Goal: Information Seeking & Learning: Learn about a topic

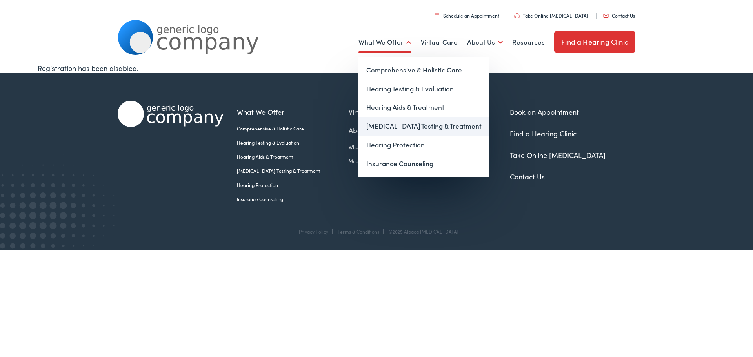
click at [401, 124] on link "[MEDICAL_DATA] Testing & Treatment" at bounding box center [423, 126] width 131 height 19
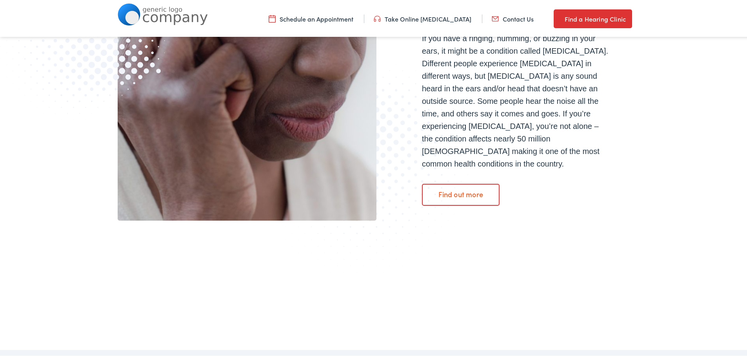
scroll to position [235, 0]
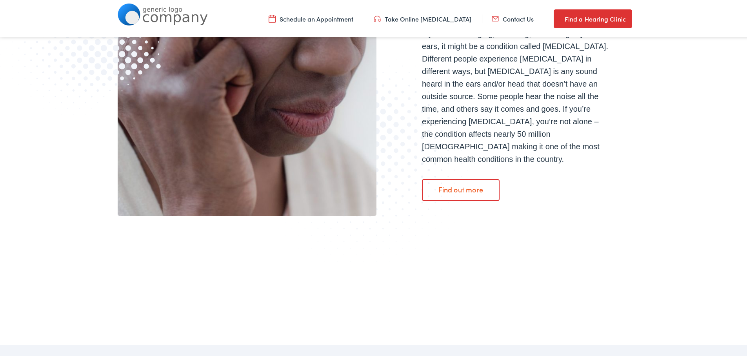
click at [452, 178] on link "Find out more" at bounding box center [461, 189] width 78 height 22
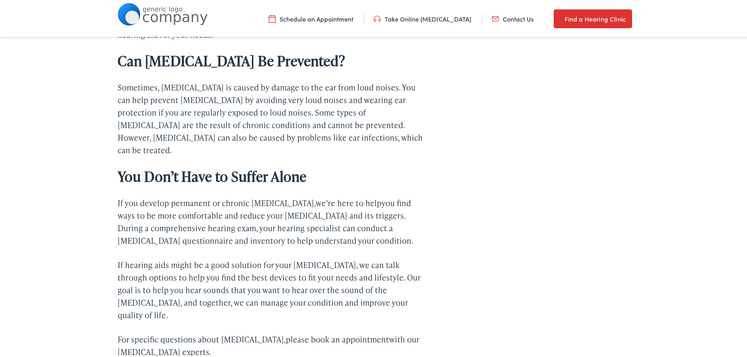
scroll to position [2548, 0]
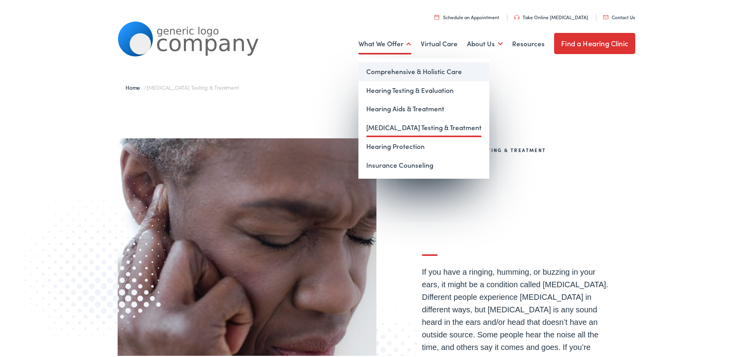
click at [407, 70] on link "Comprehensive & Holistic Care" at bounding box center [423, 70] width 131 height 19
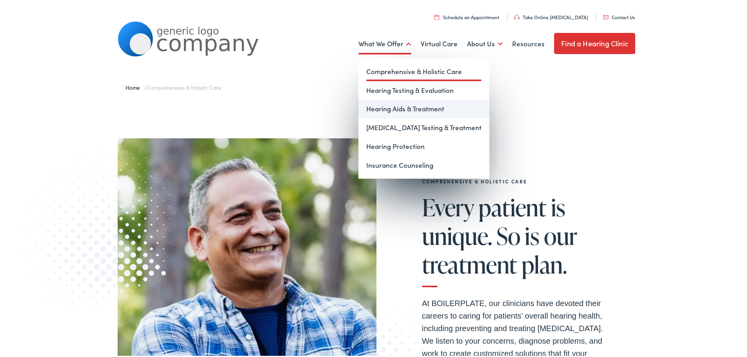
click at [396, 106] on link "Hearing Aids & Treatment" at bounding box center [423, 107] width 131 height 19
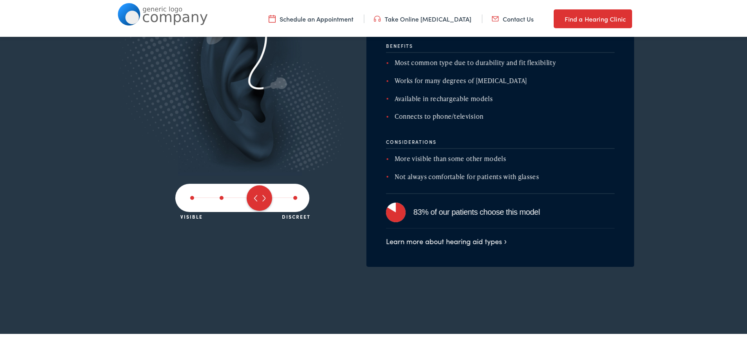
scroll to position [1372, 0]
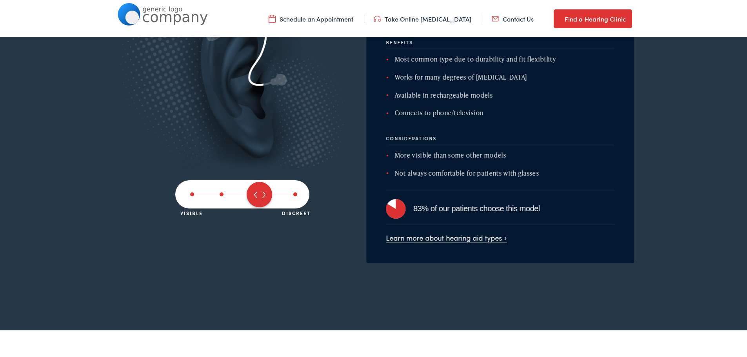
click at [501, 237] on link "Learn more about hearing aid types" at bounding box center [446, 236] width 121 height 10
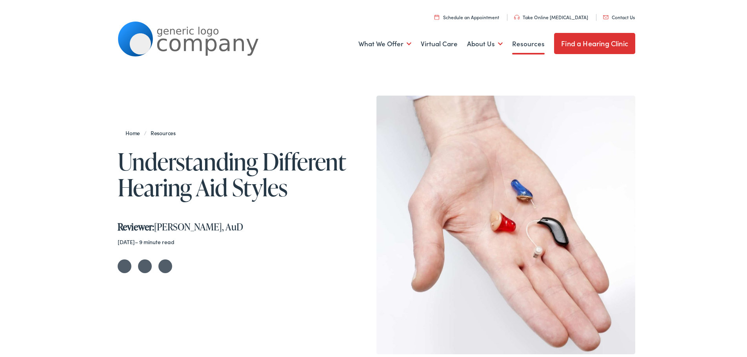
click at [578, 43] on link "Find a Hearing Clinic" at bounding box center [594, 41] width 81 height 21
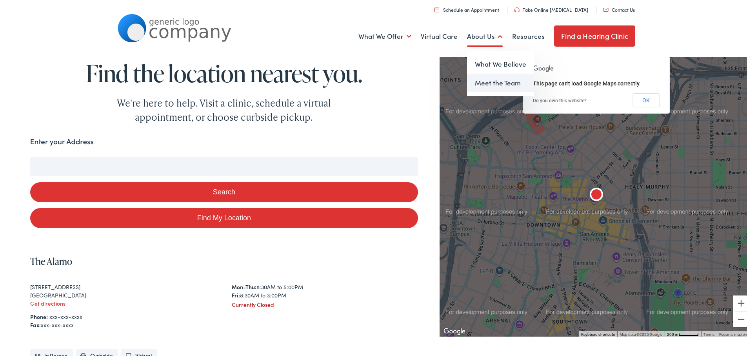
click at [490, 82] on link "Meet the Team" at bounding box center [500, 81] width 67 height 19
